Goal: Information Seeking & Learning: Check status

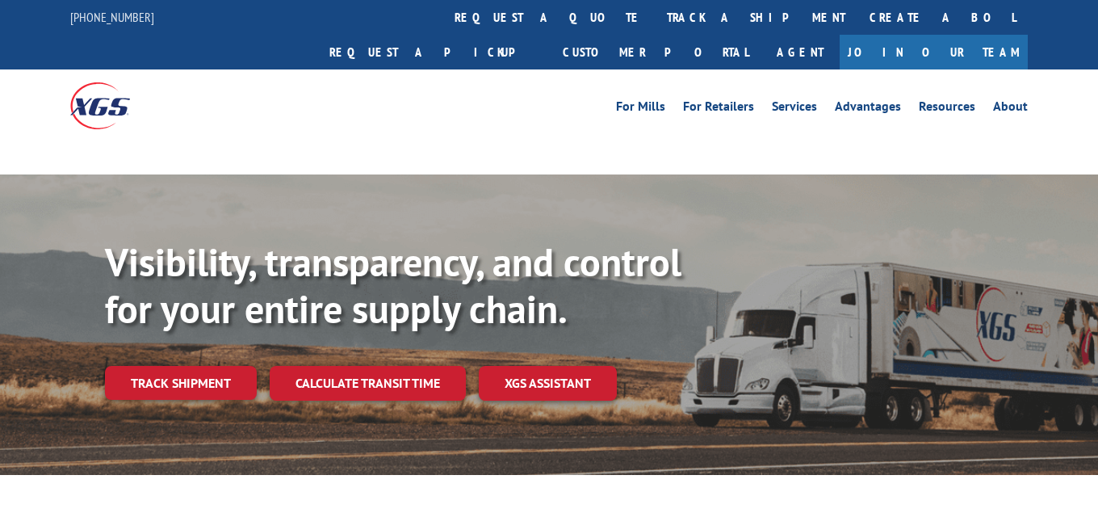
click at [153, 330] on div "Visibility, transparency, and control for your entire supply chain. Track shipm…" at bounding box center [601, 351] width 993 height 225
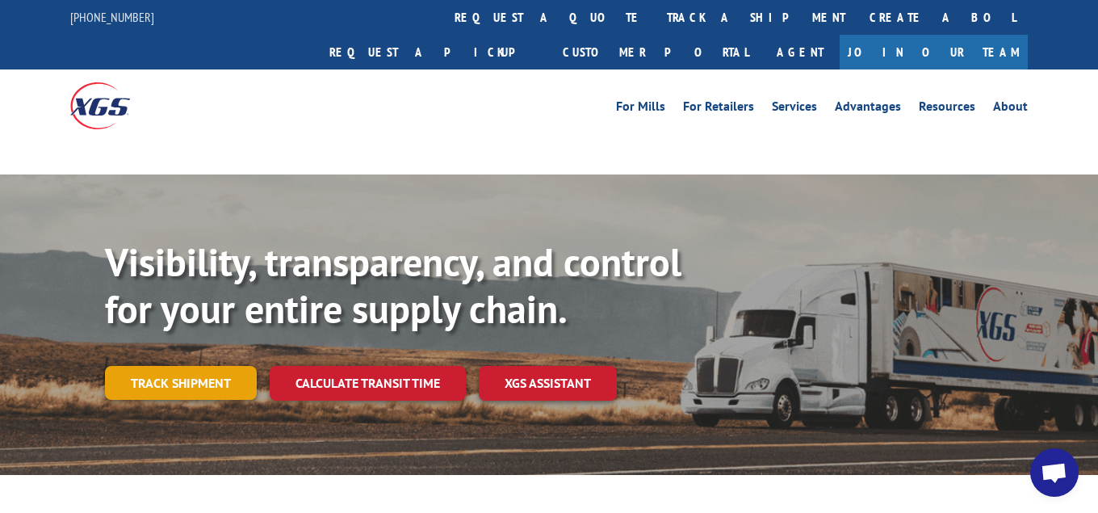
click at [155, 366] on link "Track shipment" at bounding box center [181, 383] width 152 height 34
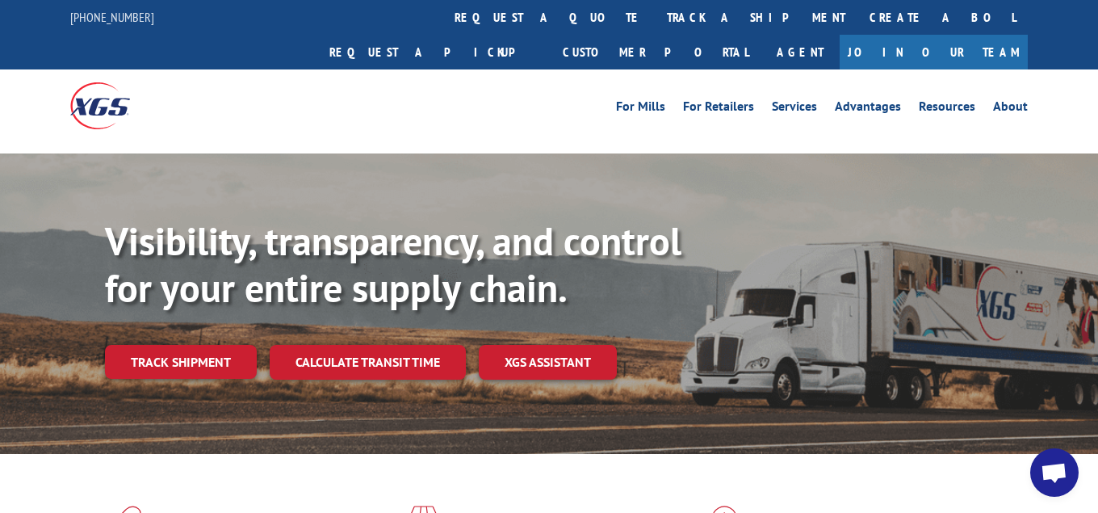
click at [199, 346] on div "Visibility, transparency, and control for your entire supply chain. Track shipm…" at bounding box center [601, 330] width 993 height 225
click at [204, 345] on link "Track shipment" at bounding box center [181, 362] width 152 height 34
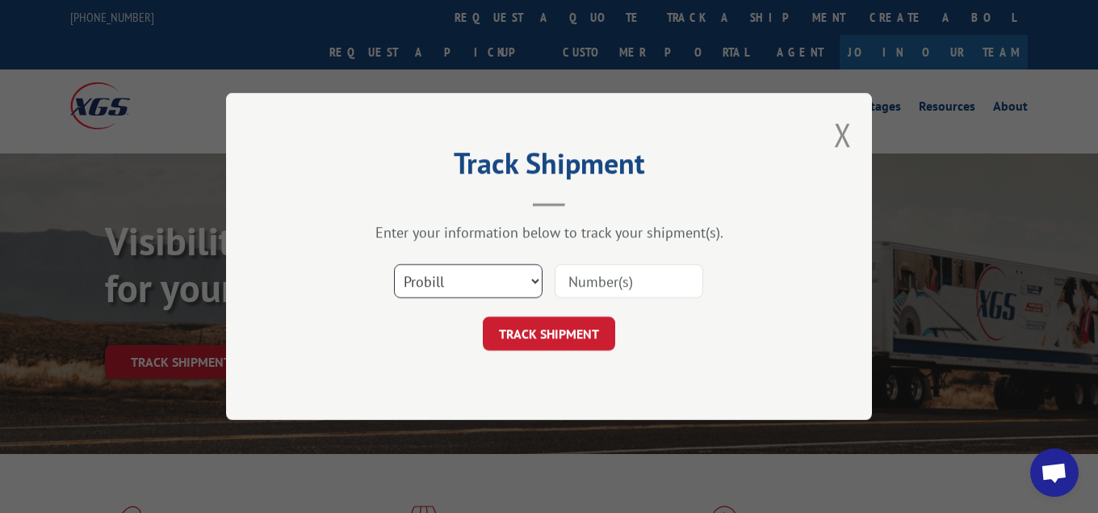
select select "bol"
click option "BOL" at bounding box center [0, 0] width 0 height 0
click at [661, 296] on input at bounding box center [629, 281] width 149 height 34
type input "7042890"
click button "TRACK SHIPMENT" at bounding box center [549, 333] width 132 height 34
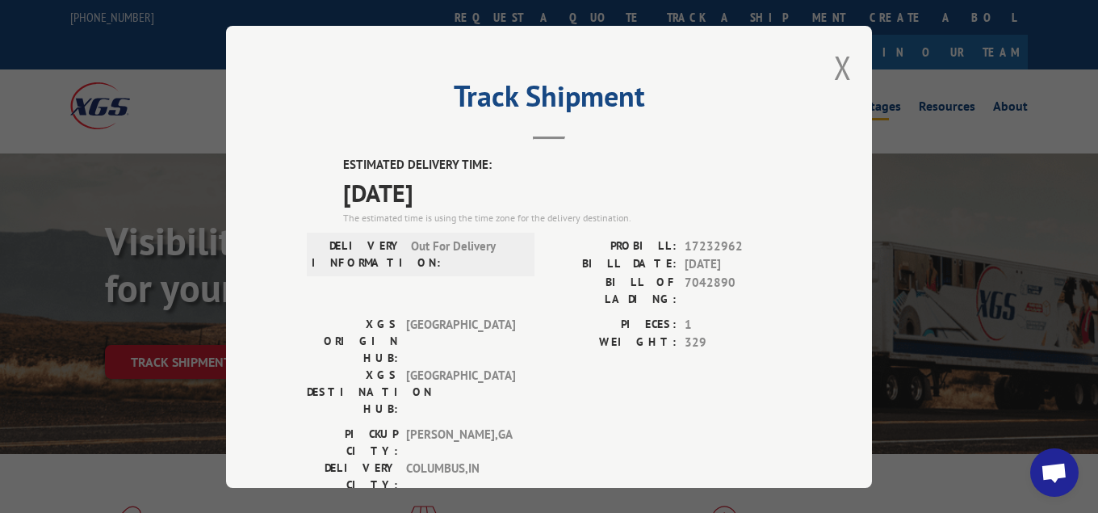
click at [849, 70] on button "Close modal" at bounding box center [843, 67] width 18 height 43
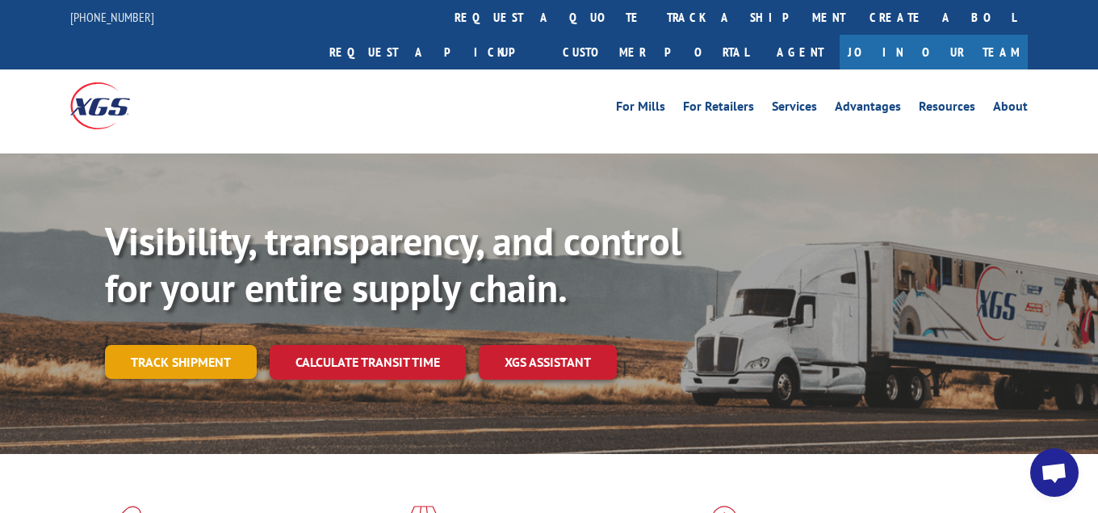
click at [223, 345] on link "Track shipment" at bounding box center [181, 362] width 152 height 34
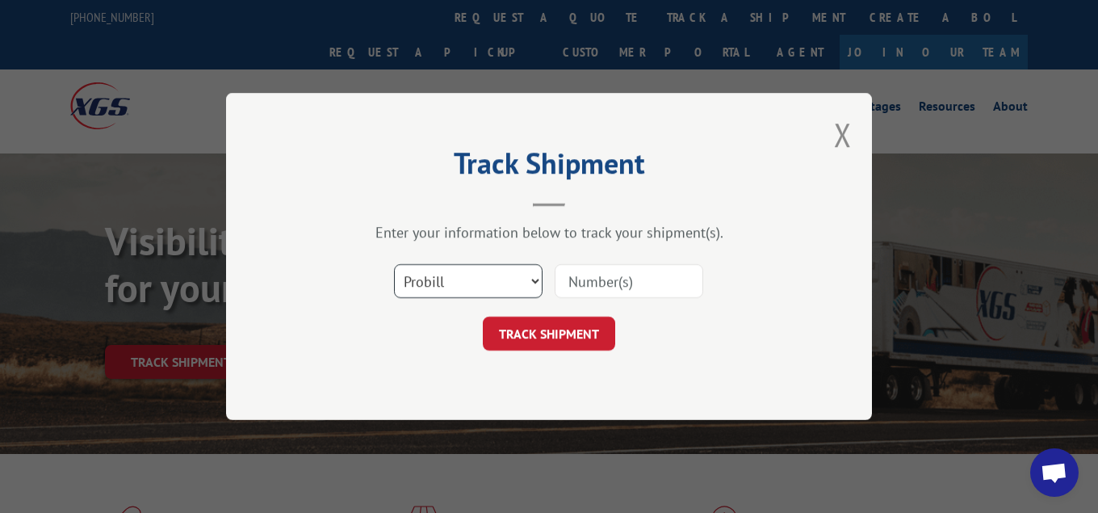
click at [394, 264] on select "Select category... Probill BOL PO" at bounding box center [468, 281] width 149 height 34
select select "bol"
click option "BOL" at bounding box center [0, 0] width 0 height 0
click at [659, 275] on input at bounding box center [629, 281] width 149 height 34
type input "7046722"
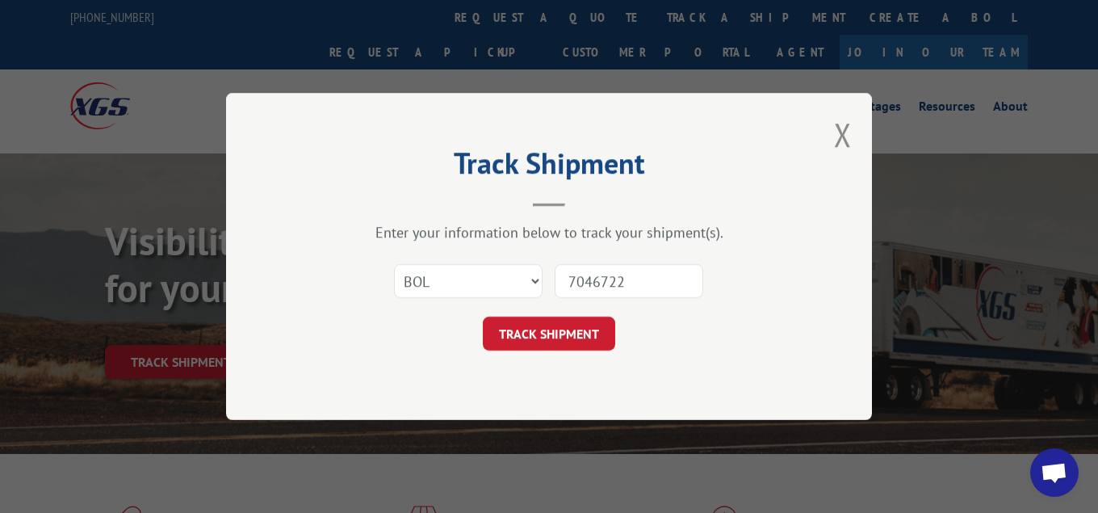
click button "TRACK SHIPMENT" at bounding box center [549, 333] width 132 height 34
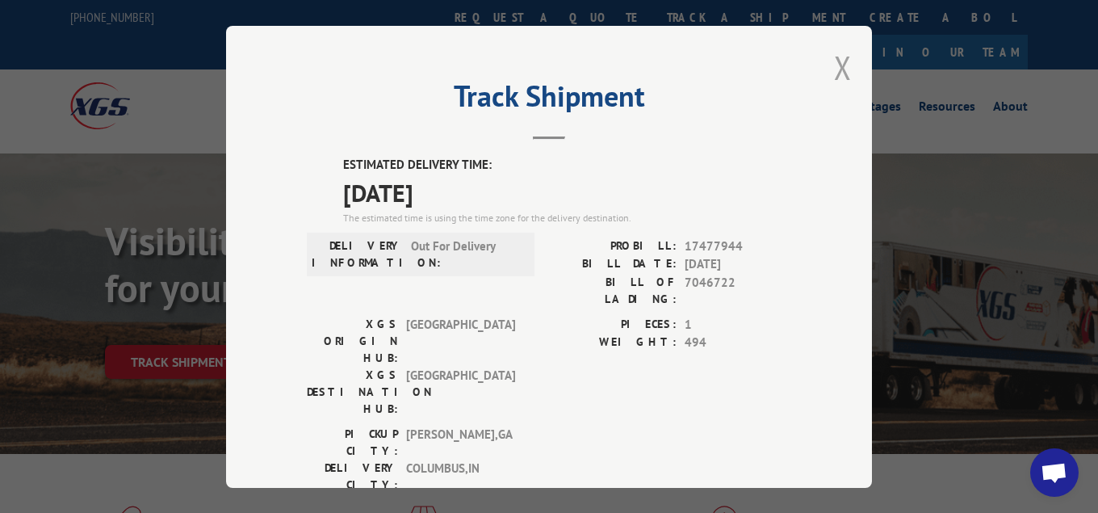
click at [838, 58] on button "Close modal" at bounding box center [843, 67] width 18 height 43
